Goal: Browse casually: Explore the website without a specific task or goal

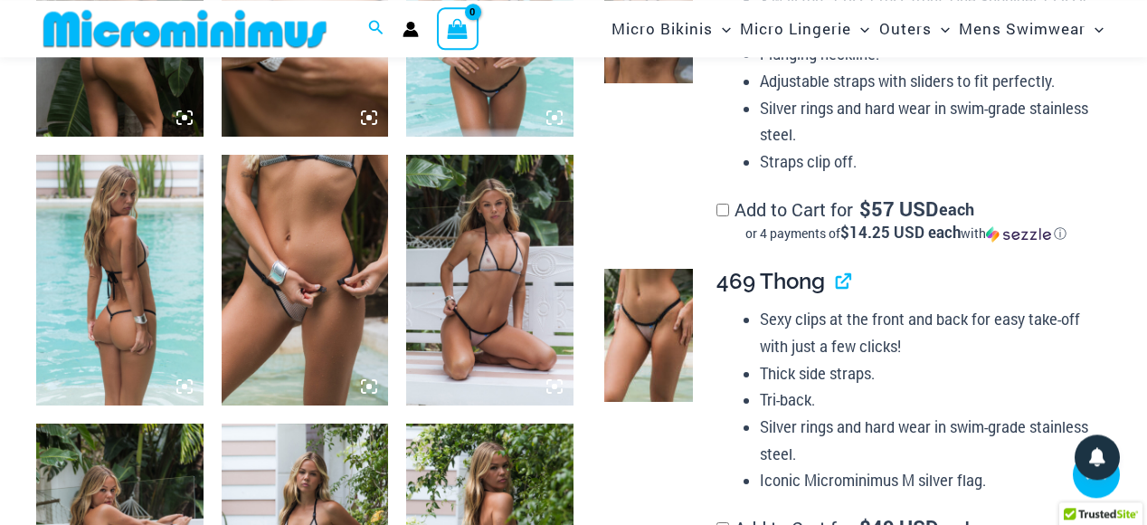
scroll to position [1113, 0]
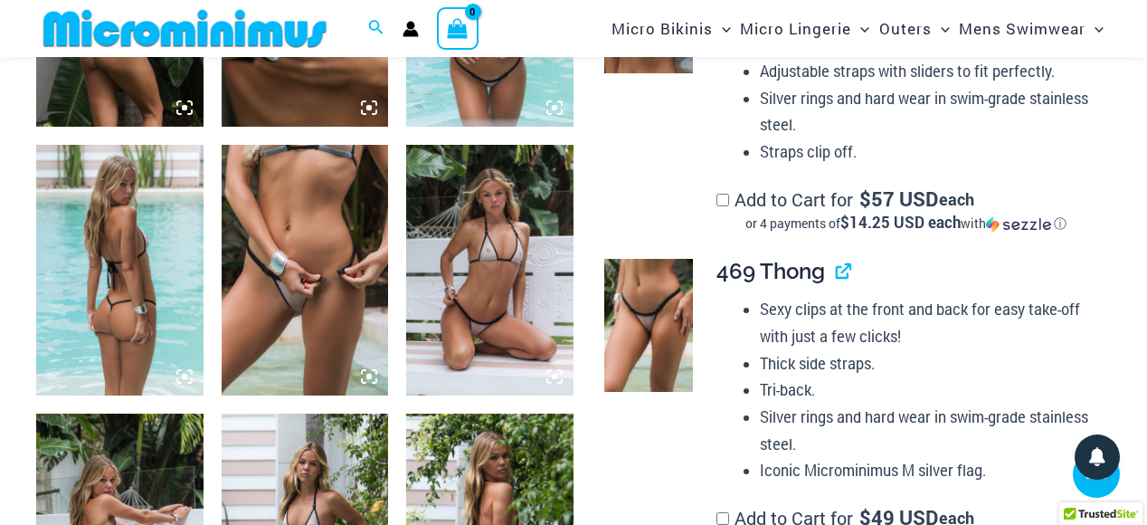
click at [332, 304] on img at bounding box center [305, 270] width 167 height 251
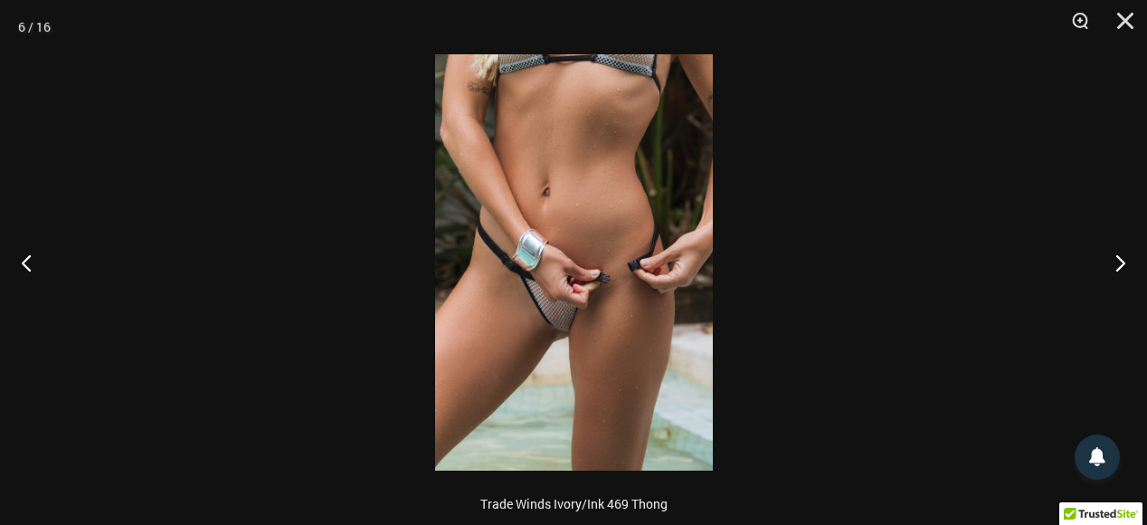
click at [606, 319] on img at bounding box center [574, 262] width 278 height 416
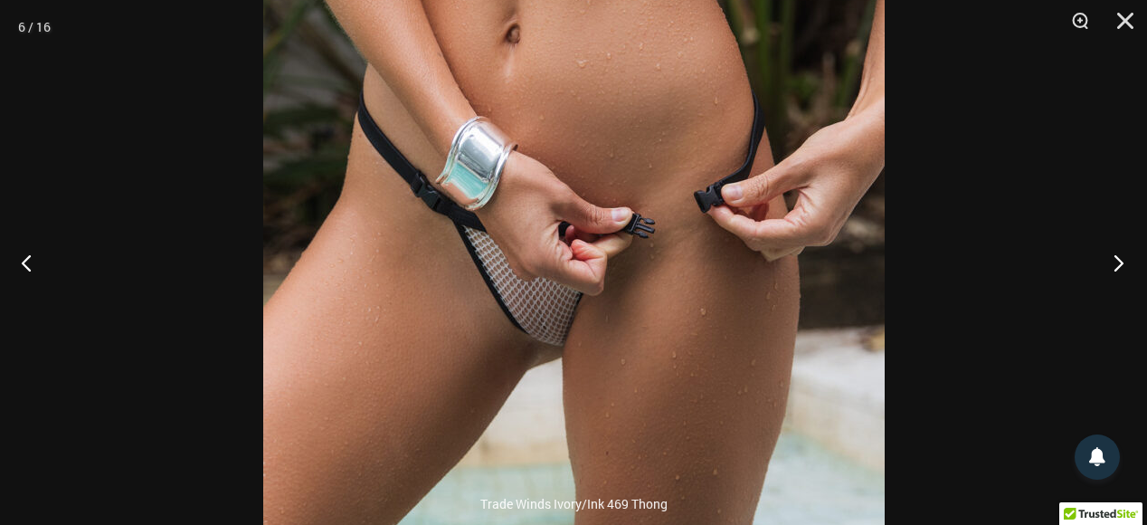
click at [1115, 260] on button "Next" at bounding box center [1113, 262] width 68 height 90
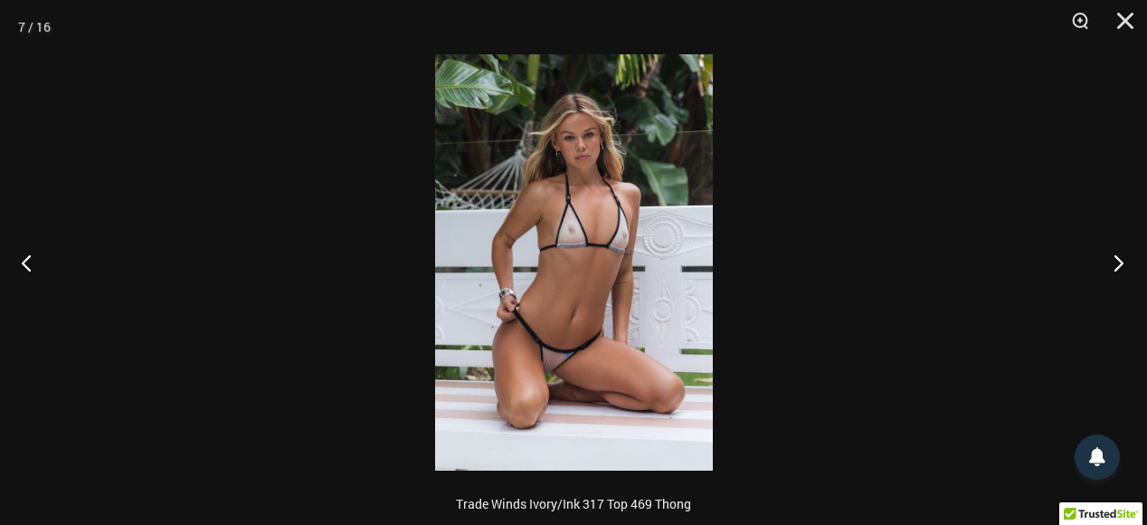
click at [1106, 265] on button "Next" at bounding box center [1113, 262] width 68 height 90
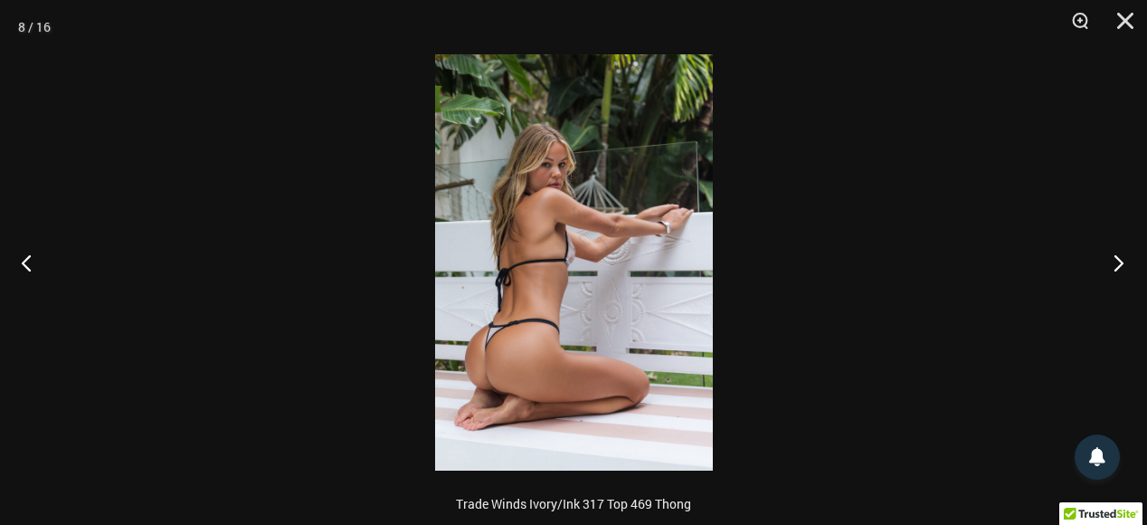
click at [1105, 266] on button "Next" at bounding box center [1113, 262] width 68 height 90
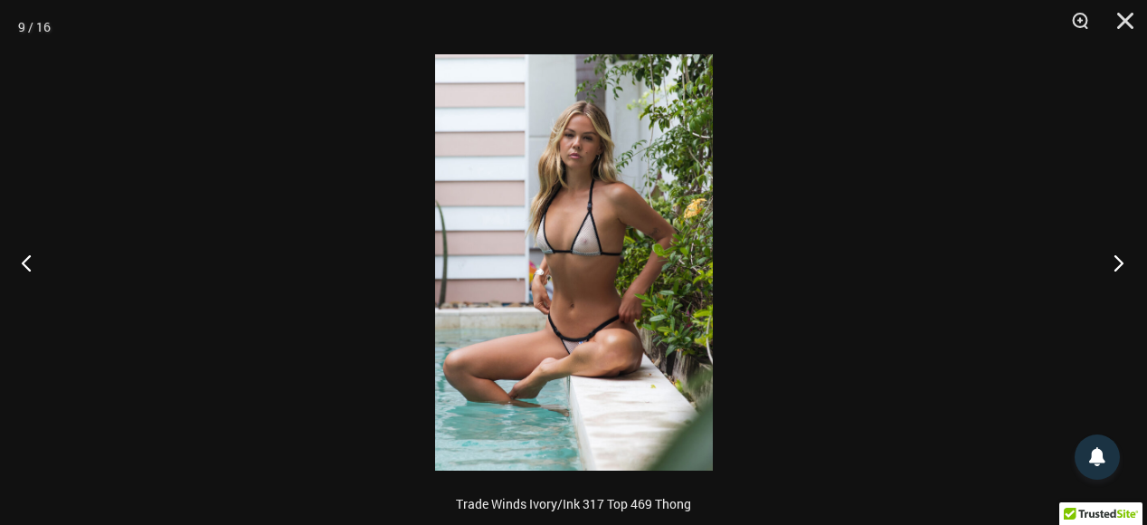
click at [1105, 266] on button "Next" at bounding box center [1113, 262] width 68 height 90
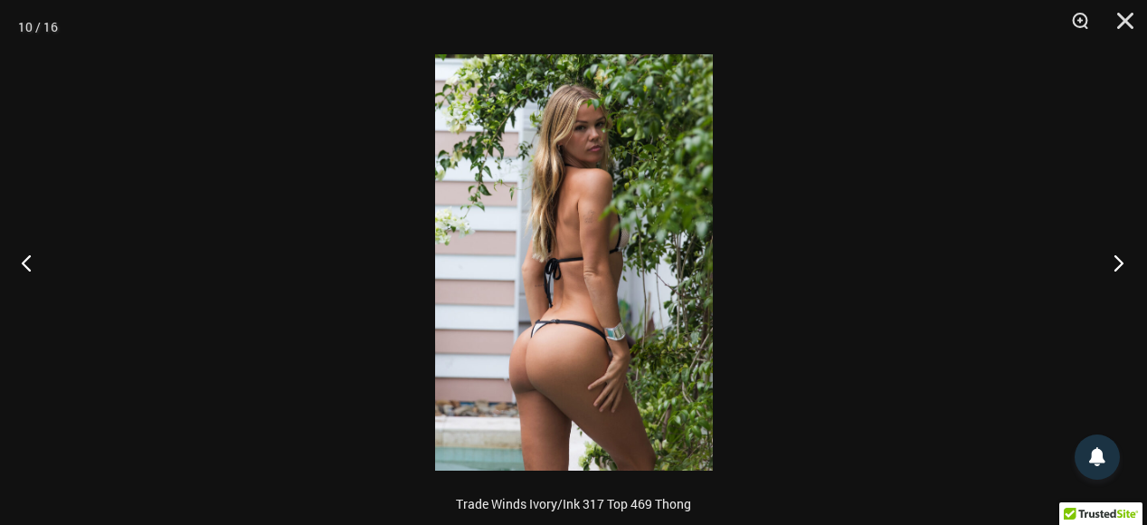
click at [1105, 266] on button "Next" at bounding box center [1113, 262] width 68 height 90
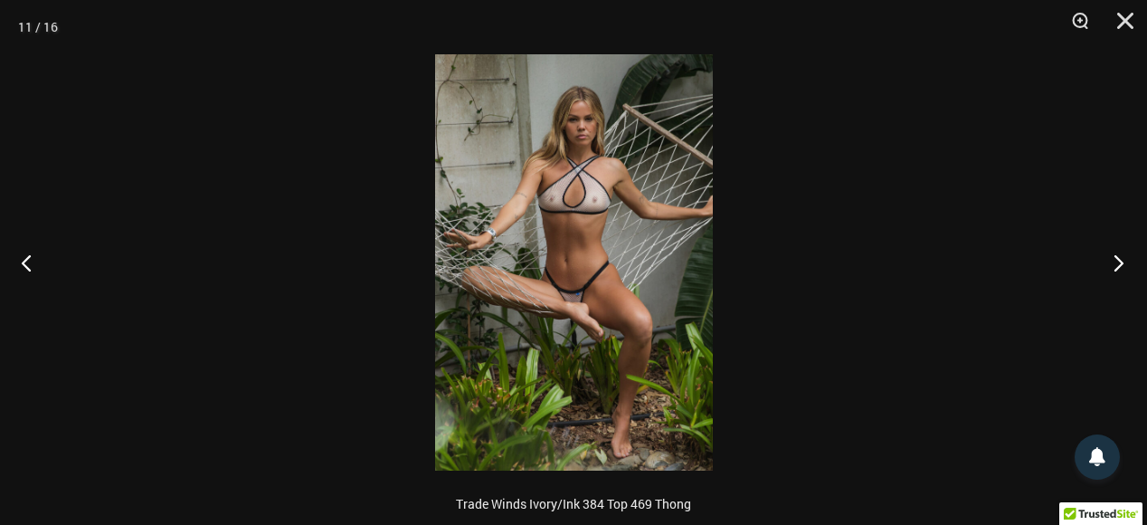
click at [1105, 266] on button "Next" at bounding box center [1113, 262] width 68 height 90
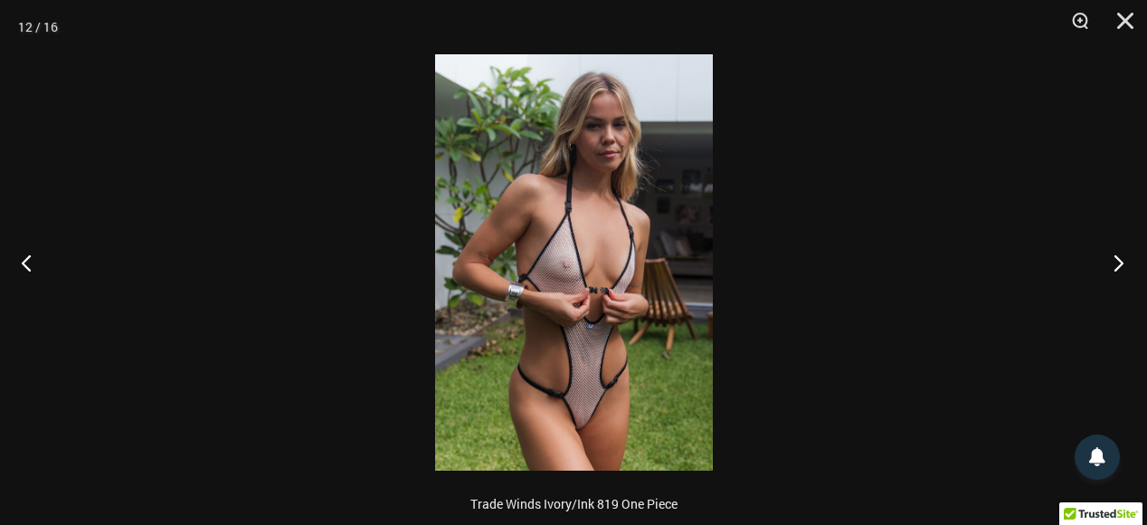
click at [1105, 266] on button "Next" at bounding box center [1113, 262] width 68 height 90
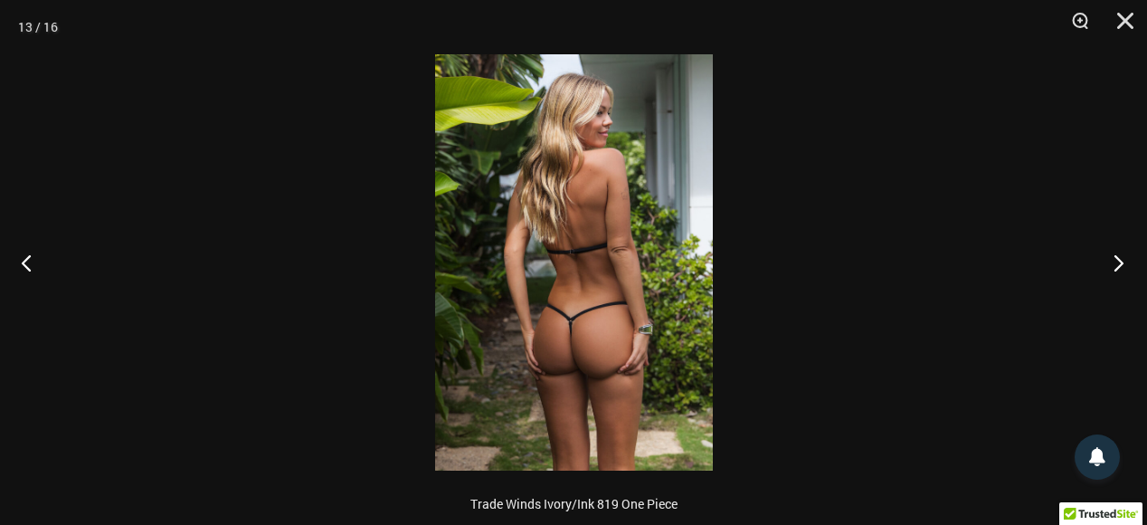
click at [1105, 266] on button "Next" at bounding box center [1113, 262] width 68 height 90
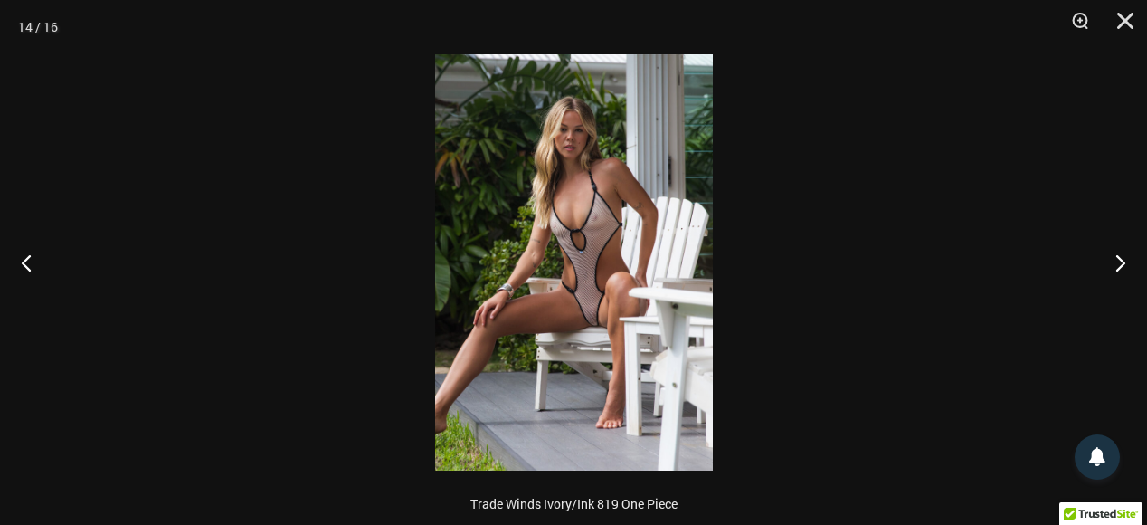
click at [638, 335] on img at bounding box center [574, 262] width 278 height 416
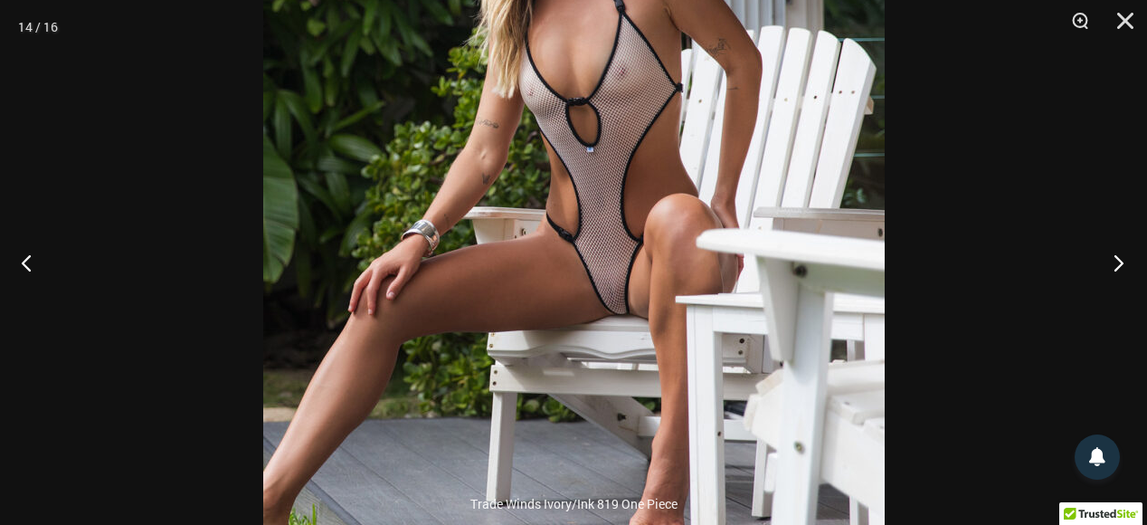
click at [1116, 258] on button "Next" at bounding box center [1113, 262] width 68 height 90
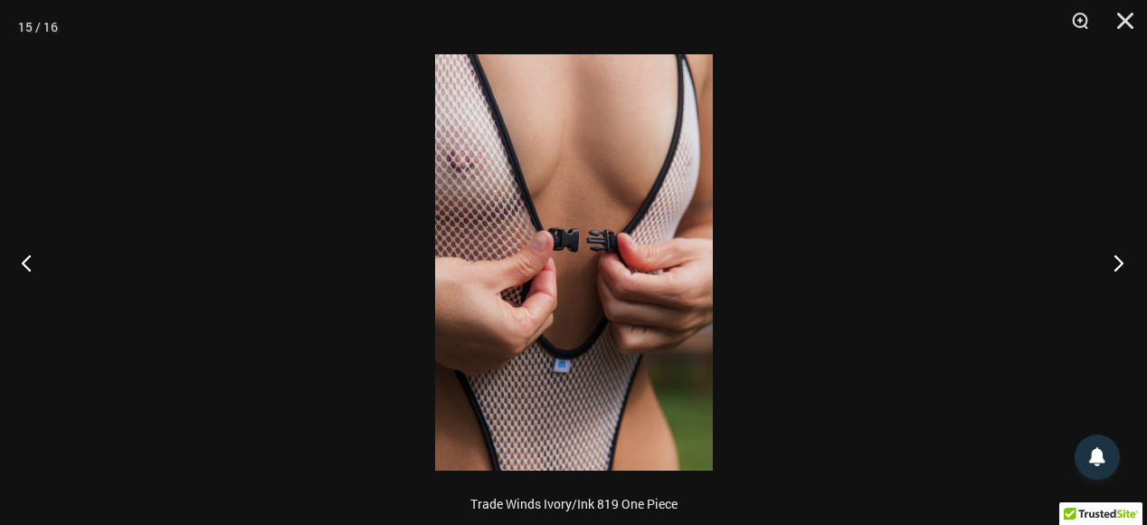
click at [1112, 260] on button "Next" at bounding box center [1113, 262] width 68 height 90
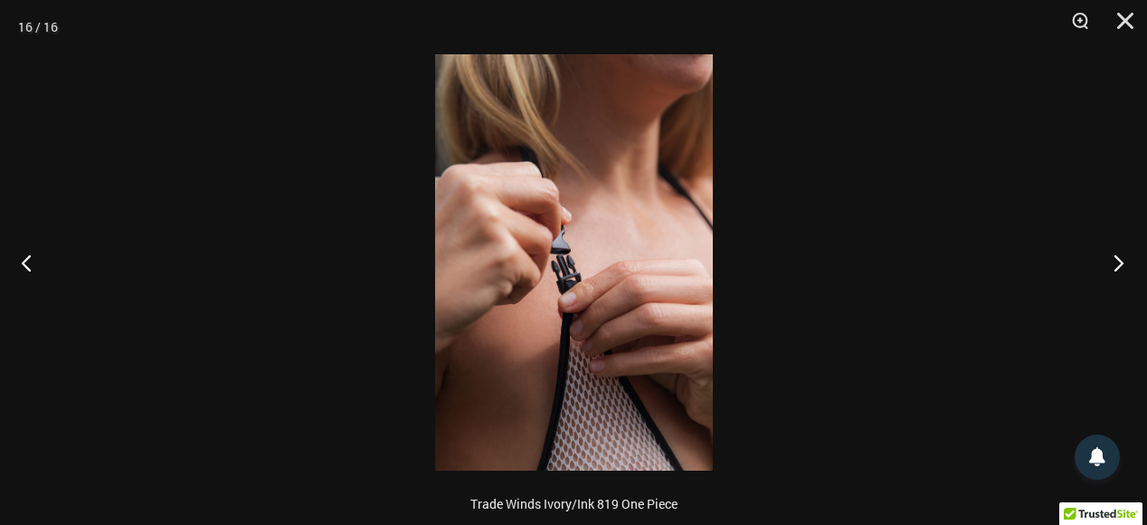
click at [1112, 260] on button "Next" at bounding box center [1113, 262] width 68 height 90
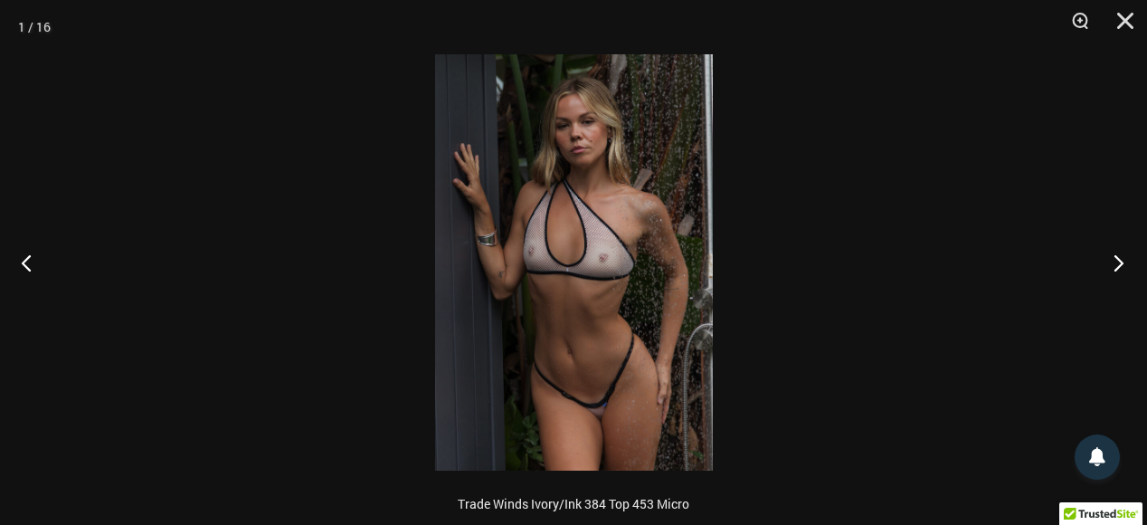
click at [1112, 260] on button "Next" at bounding box center [1113, 262] width 68 height 90
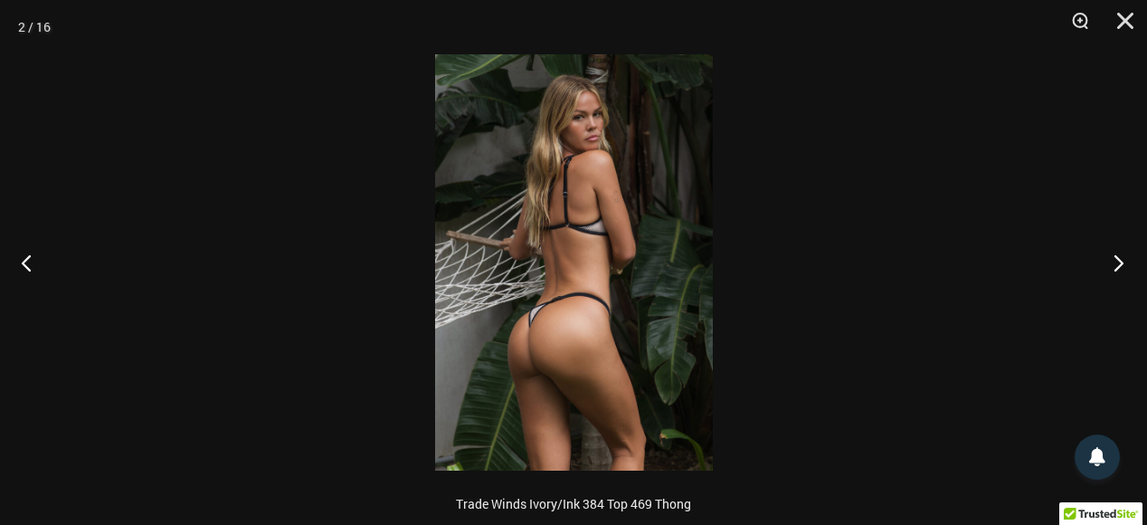
click at [1112, 260] on button "Next" at bounding box center [1113, 262] width 68 height 90
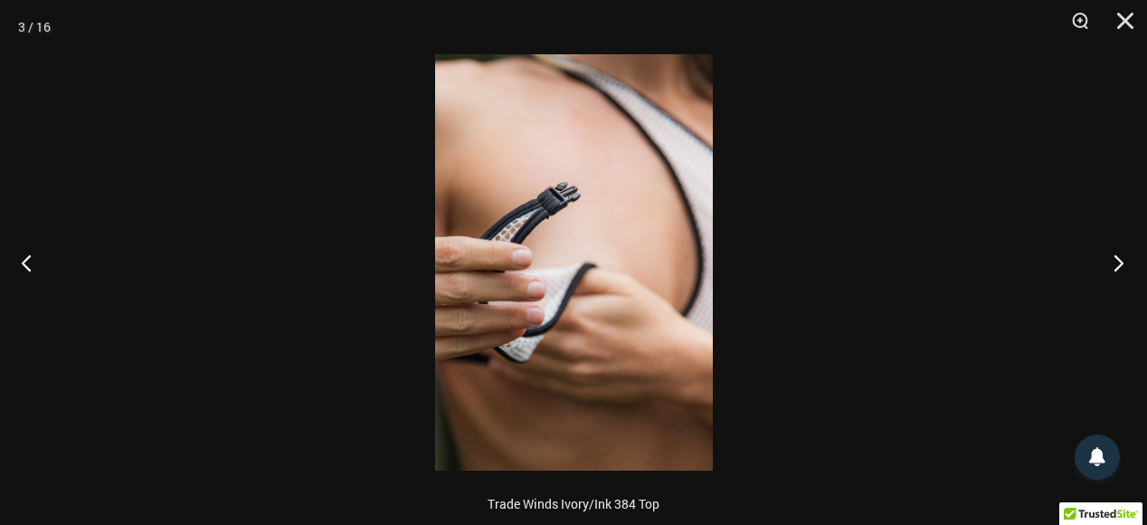
click at [1112, 260] on button "Next" at bounding box center [1113, 262] width 68 height 90
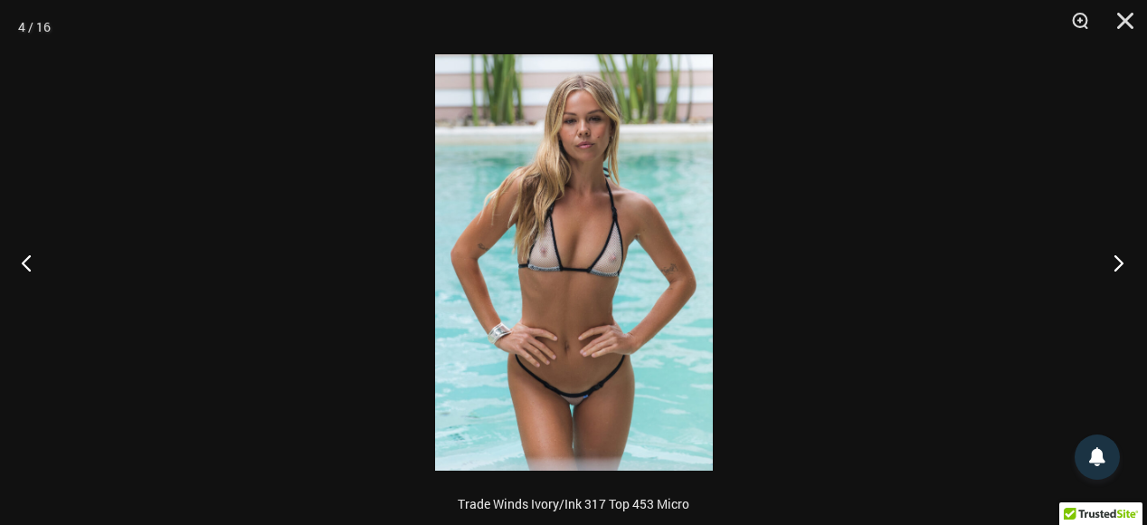
click at [1112, 260] on button "Next" at bounding box center [1113, 262] width 68 height 90
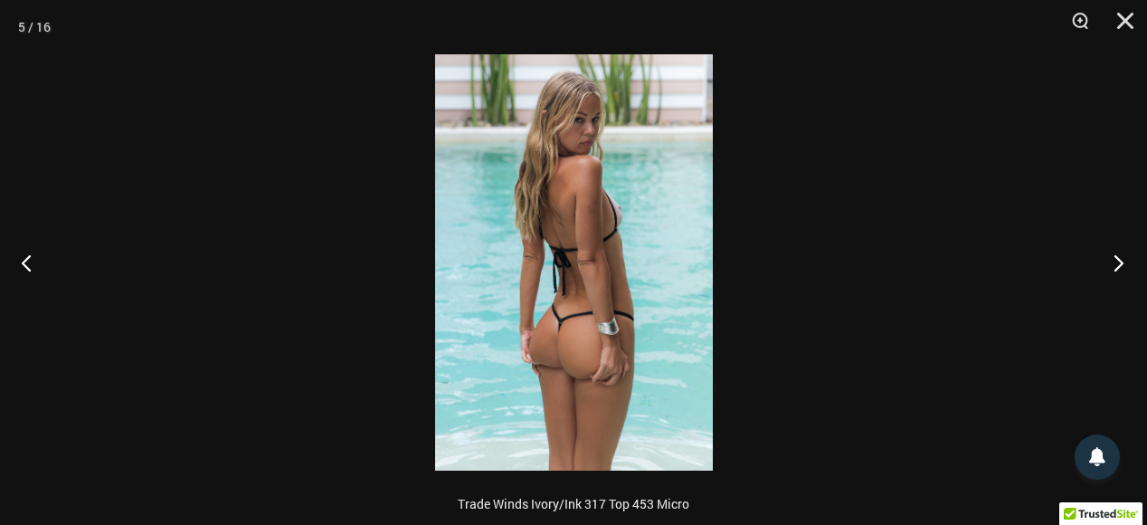
click at [1112, 260] on button "Next" at bounding box center [1113, 262] width 68 height 90
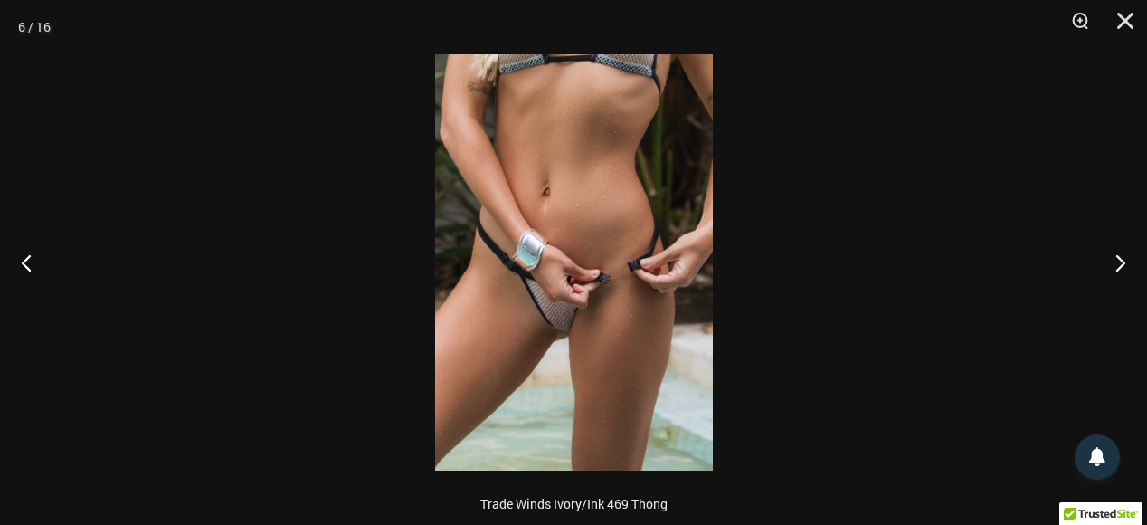
click at [601, 327] on img at bounding box center [574, 262] width 278 height 416
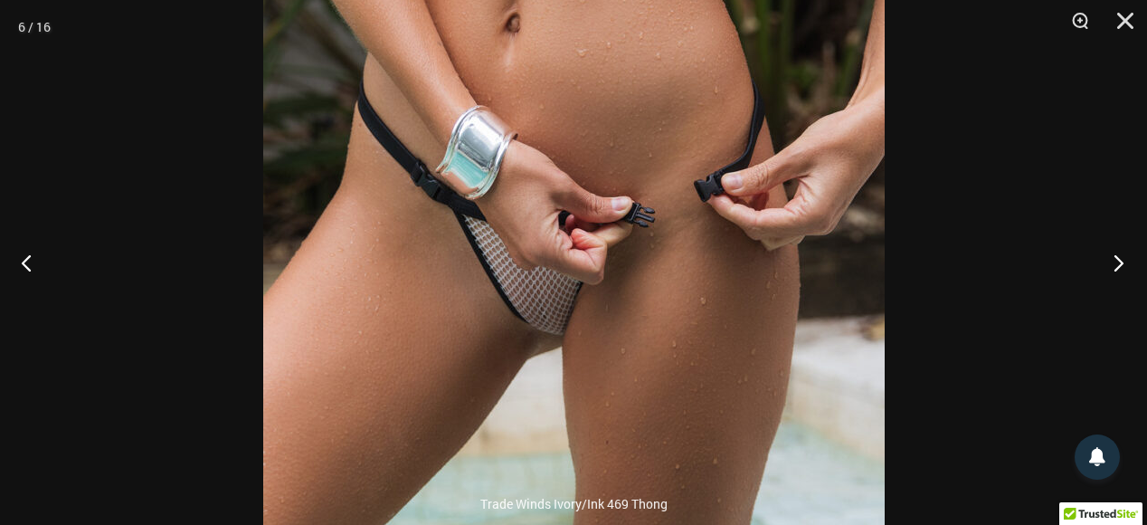
click at [1114, 259] on button "Next" at bounding box center [1113, 262] width 68 height 90
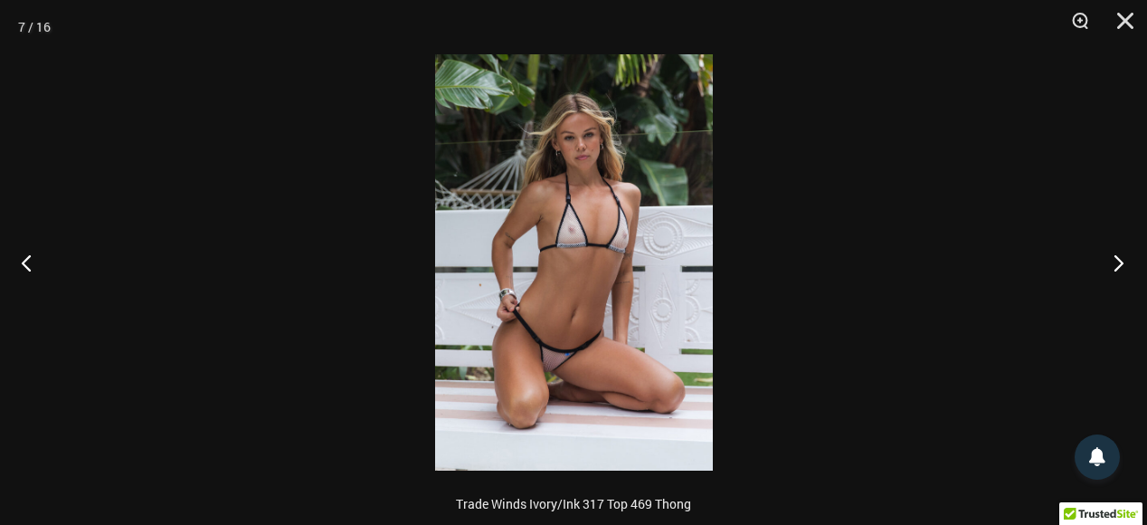
click at [1114, 259] on button "Next" at bounding box center [1113, 262] width 68 height 90
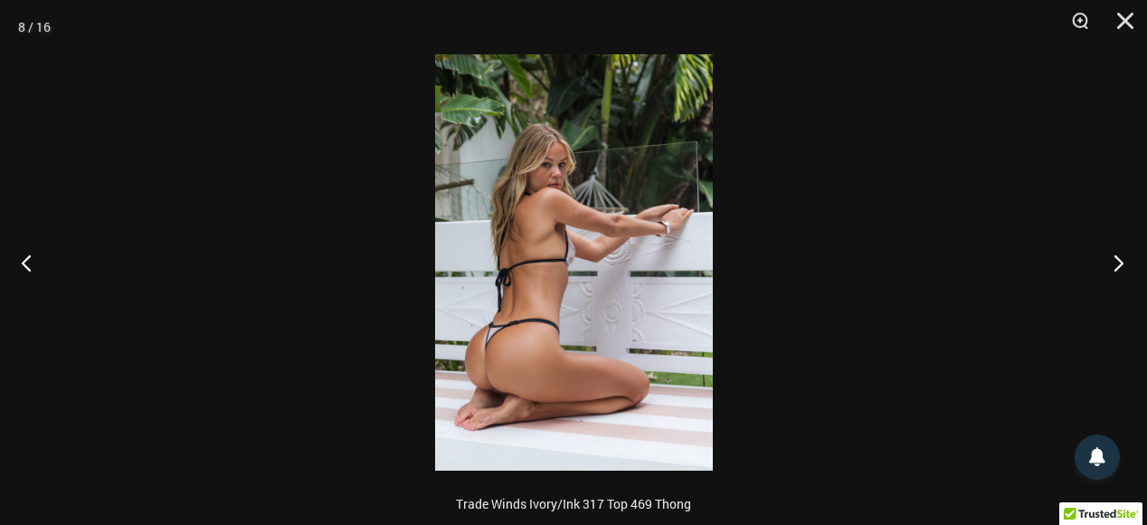
click at [1114, 259] on button "Next" at bounding box center [1113, 262] width 68 height 90
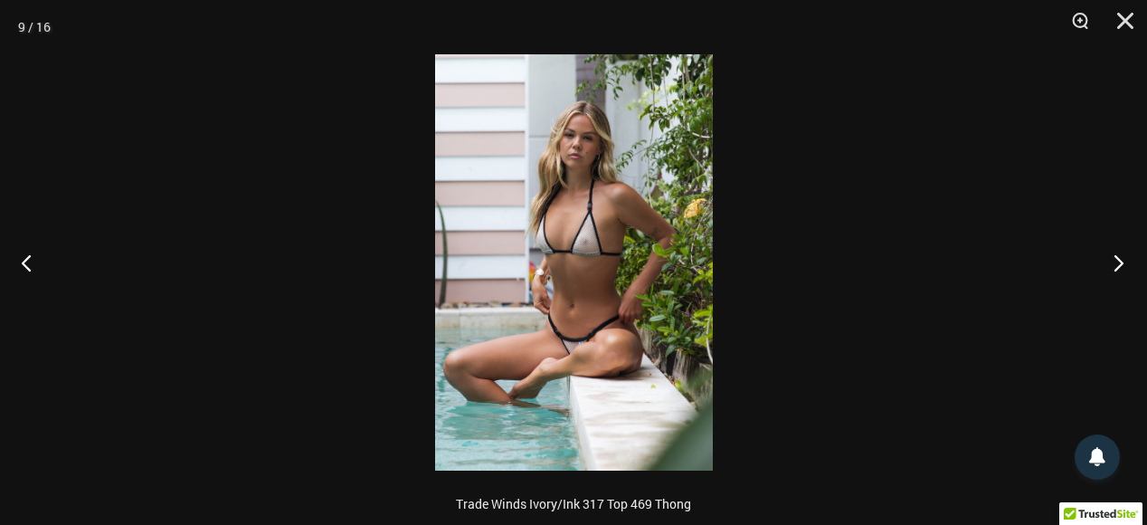
click at [1114, 259] on button "Next" at bounding box center [1113, 262] width 68 height 90
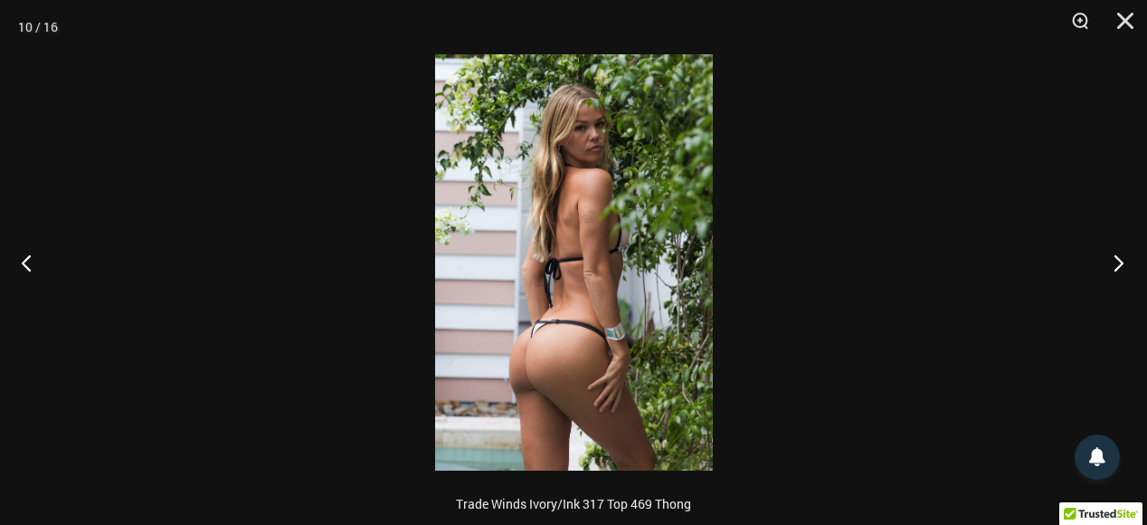
click at [1114, 259] on button "Next" at bounding box center [1113, 262] width 68 height 90
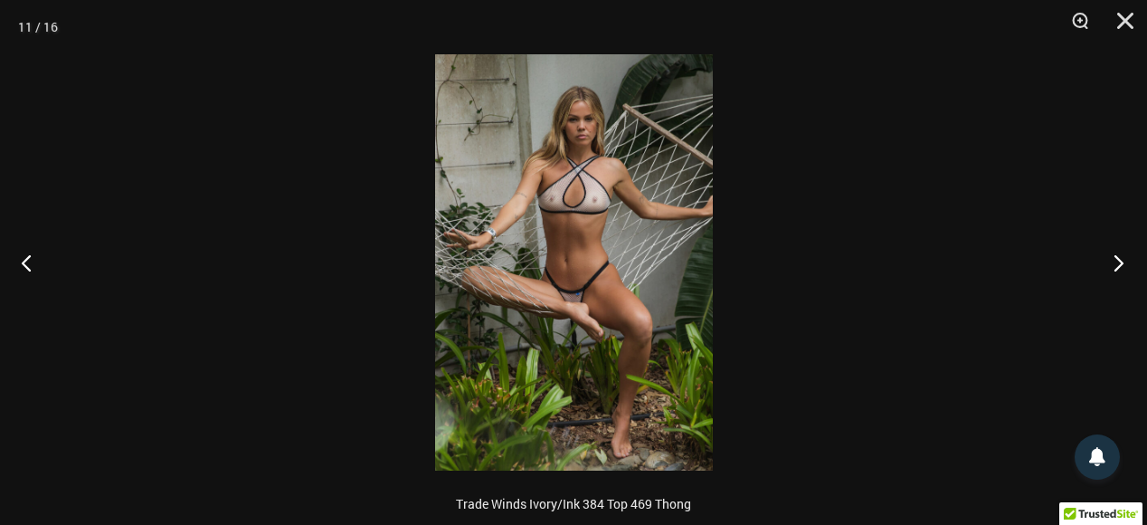
click at [1114, 259] on button "Next" at bounding box center [1113, 262] width 68 height 90
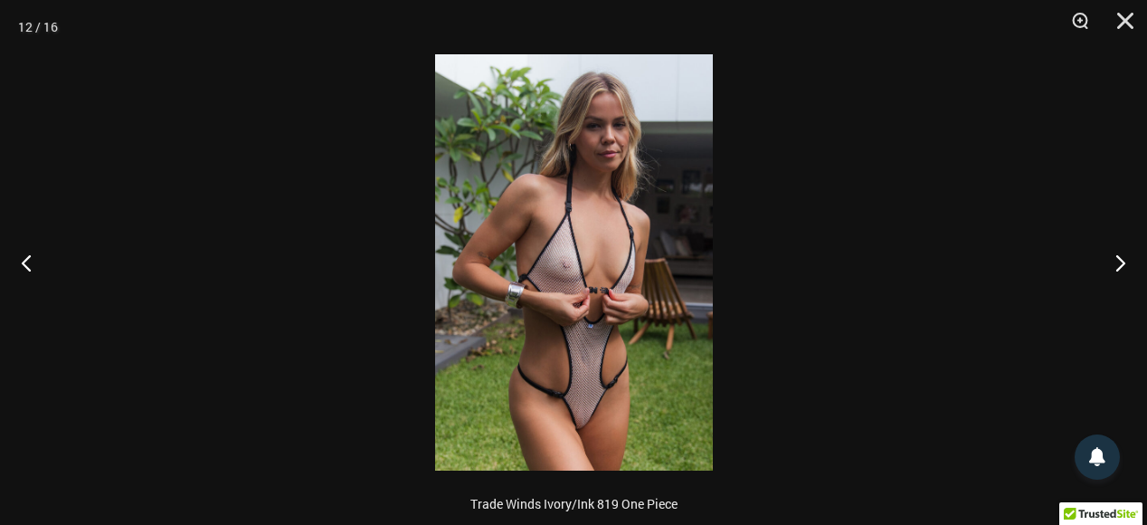
click at [594, 342] on img at bounding box center [574, 262] width 278 height 416
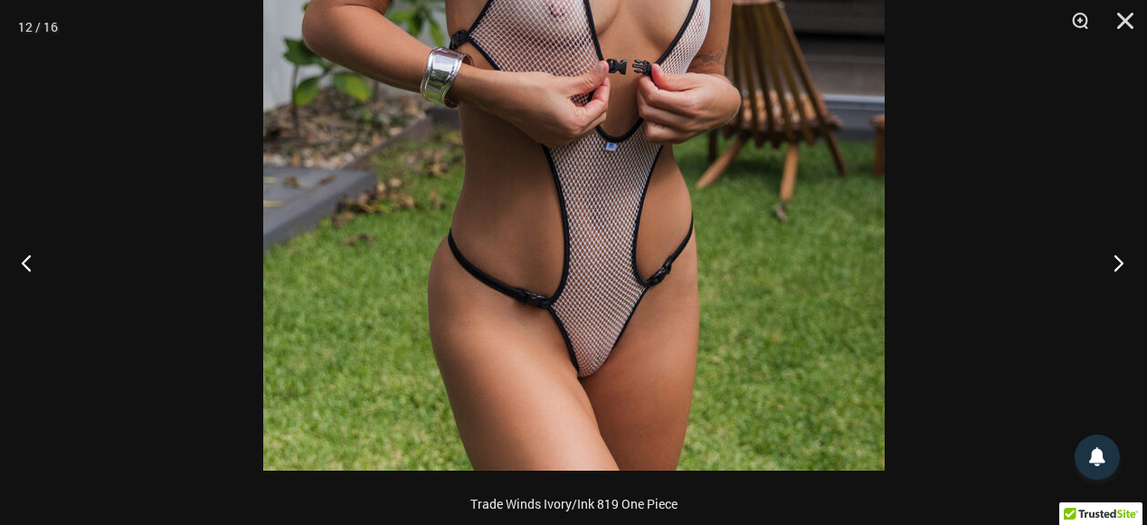
click at [1121, 260] on button "Next" at bounding box center [1113, 262] width 68 height 90
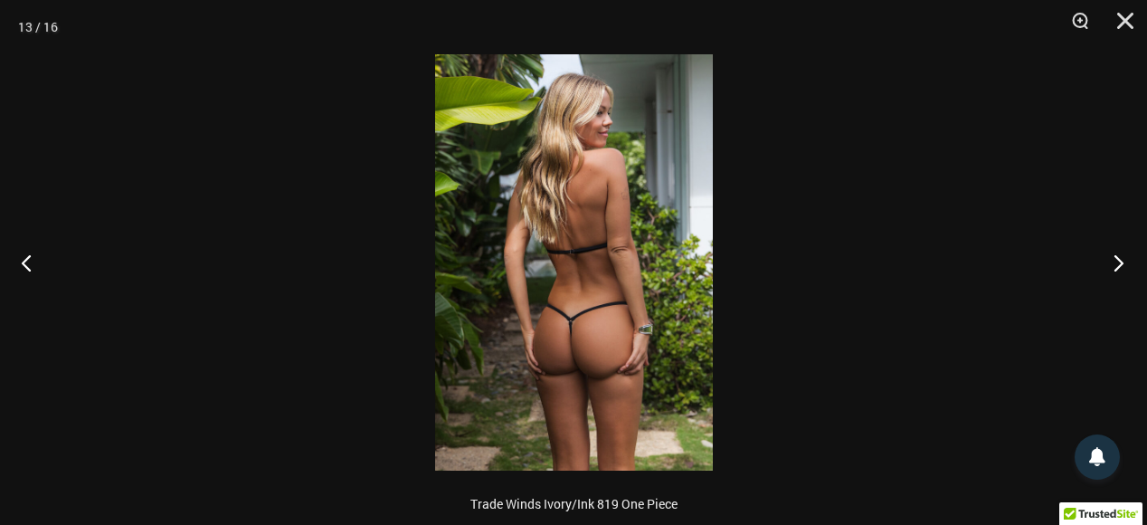
click at [1121, 260] on button "Next" at bounding box center [1113, 262] width 68 height 90
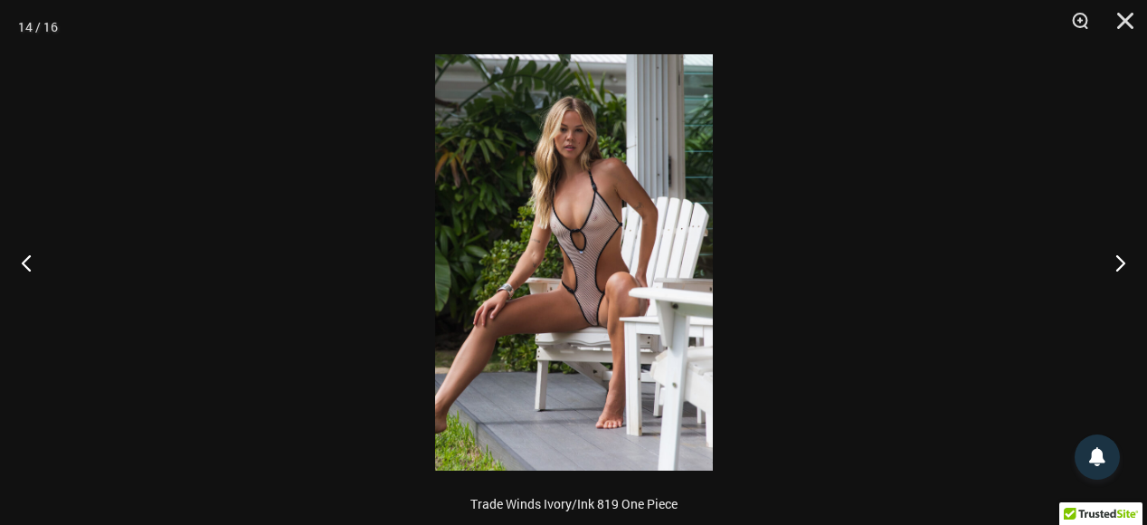
click at [583, 296] on img at bounding box center [574, 262] width 278 height 416
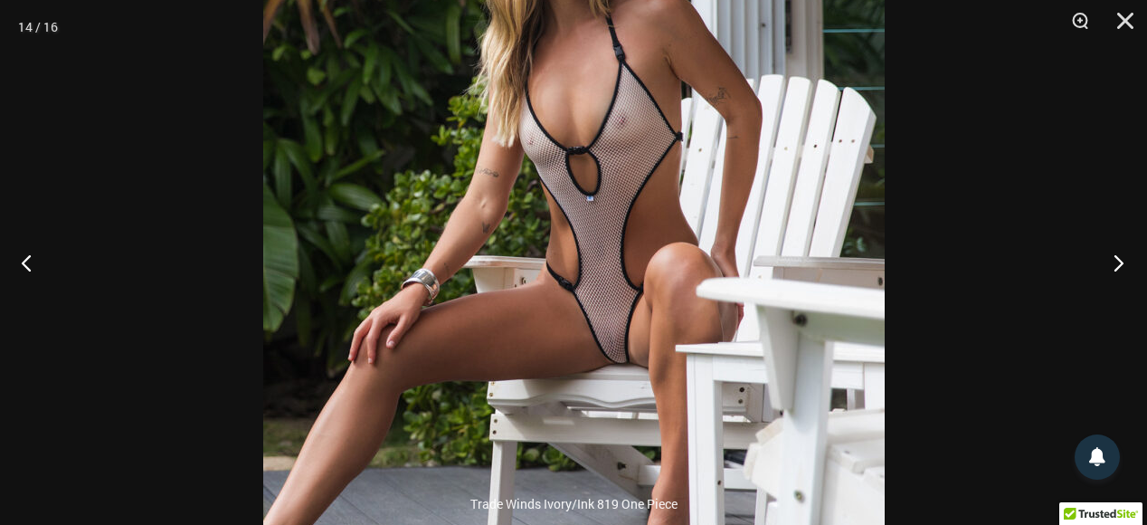
click at [1114, 261] on button "Next" at bounding box center [1113, 262] width 68 height 90
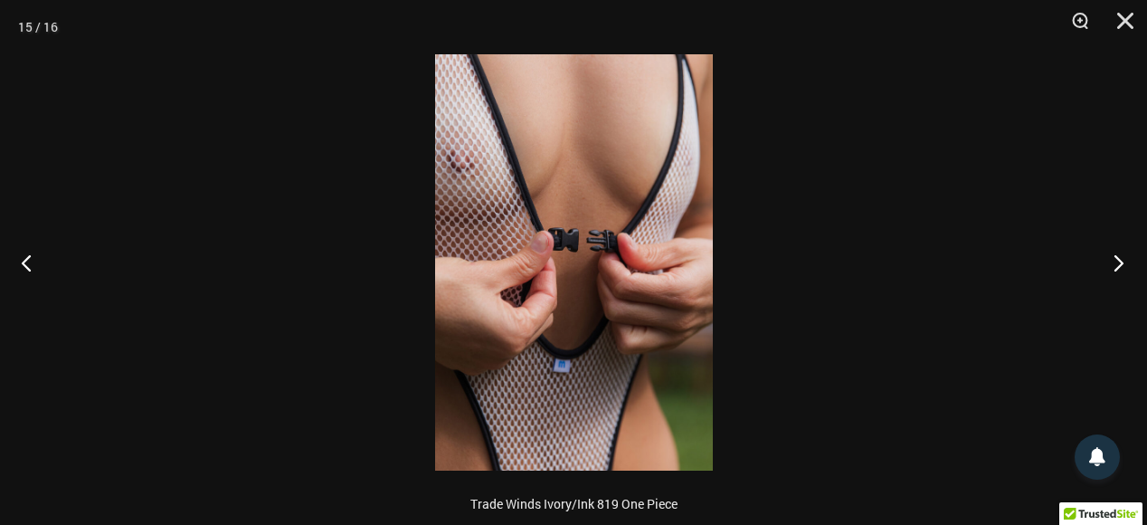
click at [1114, 261] on button "Next" at bounding box center [1113, 262] width 68 height 90
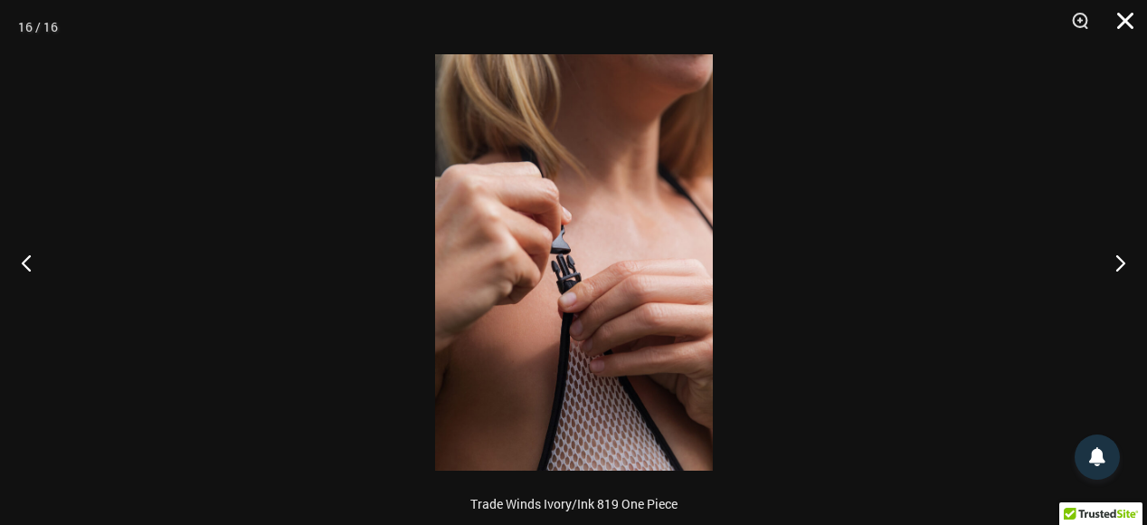
click at [1127, 19] on button "Close" at bounding box center [1118, 27] width 45 height 54
